Goal: Check status: Check status

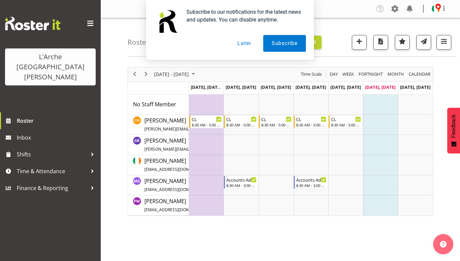
click at [243, 41] on button "Later" at bounding box center [244, 43] width 30 height 17
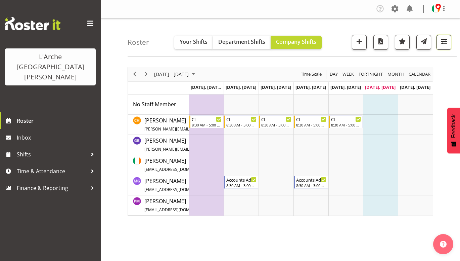
click at [443, 42] on span "button" at bounding box center [444, 41] width 9 height 9
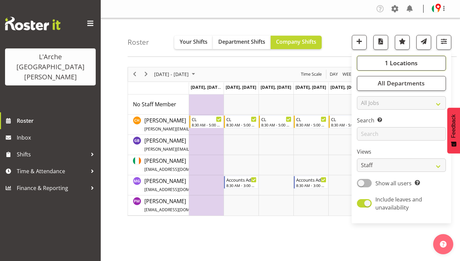
click at [409, 65] on span "1 Locations" at bounding box center [401, 63] width 33 height 8
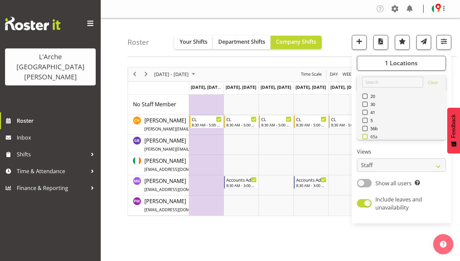
click at [365, 134] on span at bounding box center [364, 136] width 5 height 5
click at [365, 134] on input "65a" at bounding box center [364, 136] width 4 height 4
checkbox input "true"
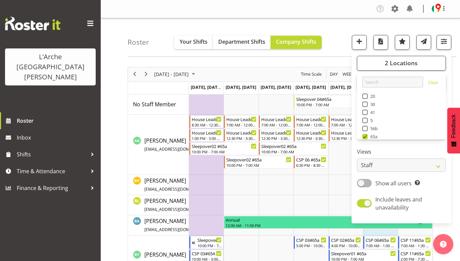
click at [333, 18] on div "Roster Your Shifts Department Shifts Company Shifts 2 Locations Clear 20 30 41 …" at bounding box center [292, 37] width 329 height 39
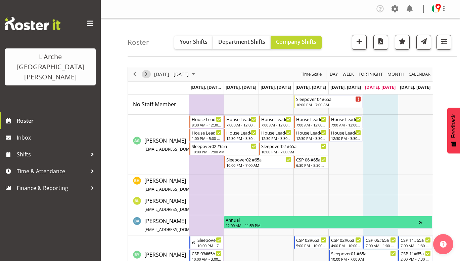
click at [145, 74] on span "Next" at bounding box center [146, 74] width 8 height 8
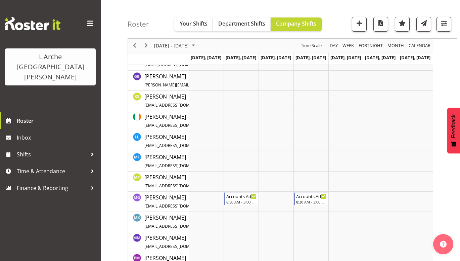
scroll to position [371, 0]
click at [135, 48] on span "Previous" at bounding box center [135, 46] width 8 height 8
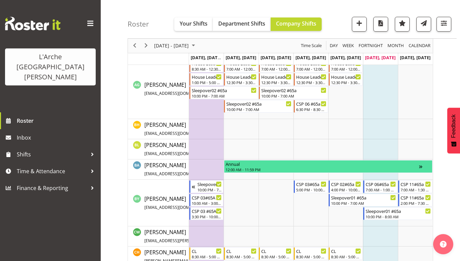
scroll to position [56, 0]
